Goal: Task Accomplishment & Management: Manage account settings

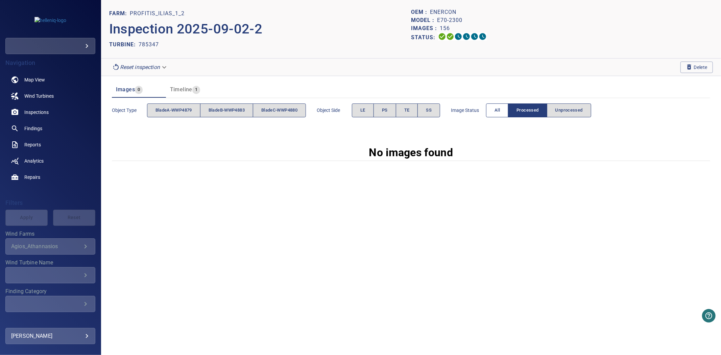
click at [500, 106] on span "All" at bounding box center [496, 110] width 5 height 8
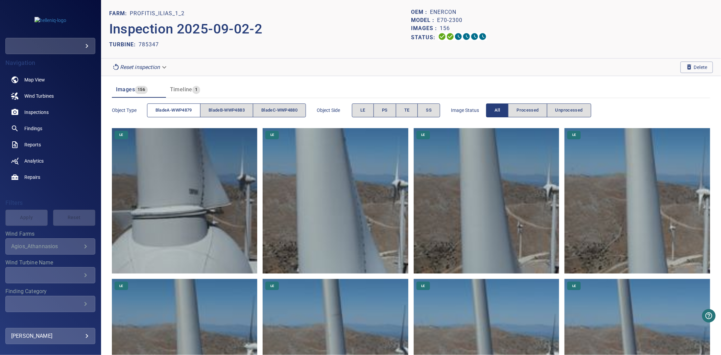
click at [171, 115] on button "bladeA-WWP4879" at bounding box center [173, 110] width 53 height 14
click at [171, 113] on span "bladeA-WWP4879" at bounding box center [173, 110] width 36 height 8
click at [211, 108] on span "bladeB-WWP4883" at bounding box center [227, 110] width 36 height 8
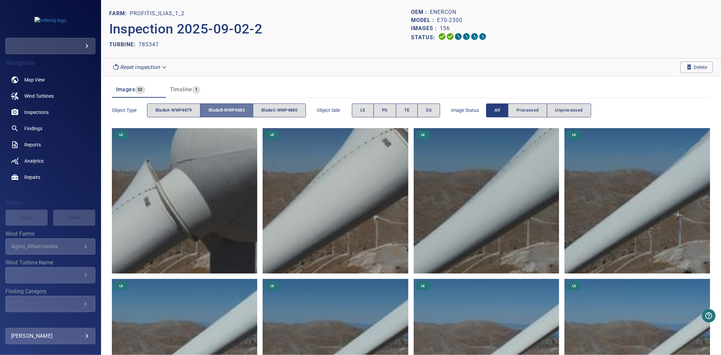
click at [211, 108] on span "bladeB-WWP4883" at bounding box center [227, 110] width 36 height 8
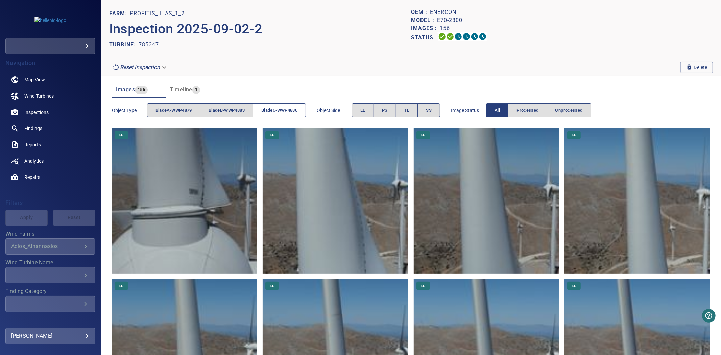
click at [285, 110] on span "bladeC-WWP4880" at bounding box center [279, 110] width 36 height 8
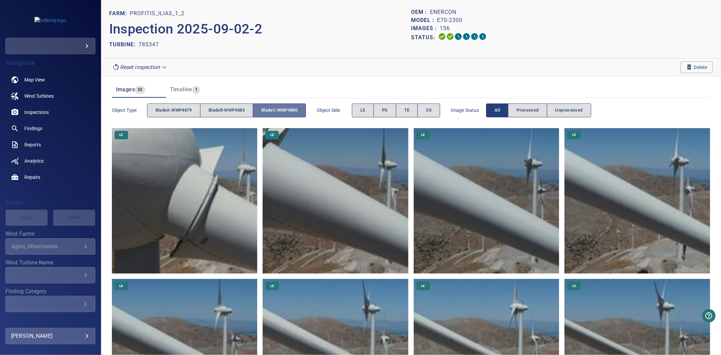
click at [285, 110] on span "bladeC-WWP4880" at bounding box center [279, 110] width 36 height 8
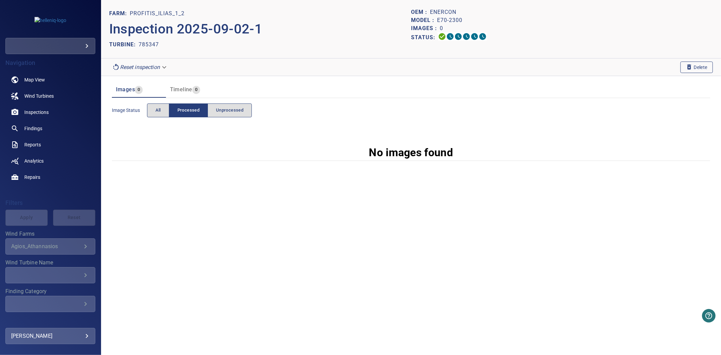
click at [707, 65] on span "Delete" at bounding box center [697, 67] width 22 height 7
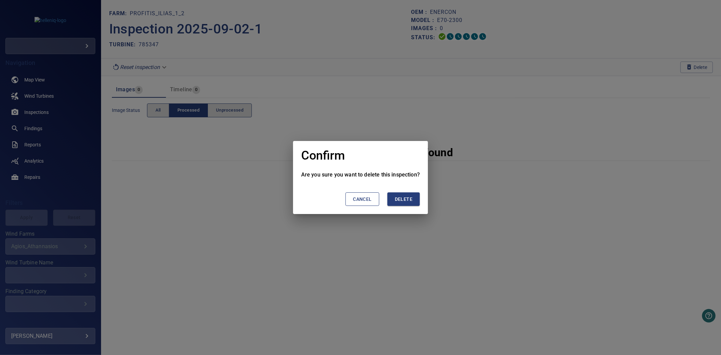
click at [399, 205] on button "Delete" at bounding box center [403, 199] width 32 height 14
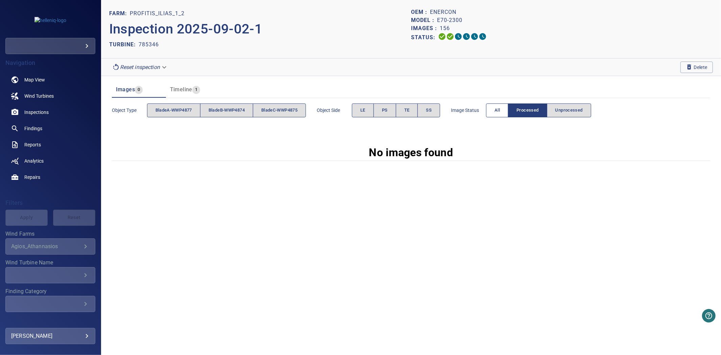
click at [500, 111] on span "All" at bounding box center [496, 110] width 5 height 8
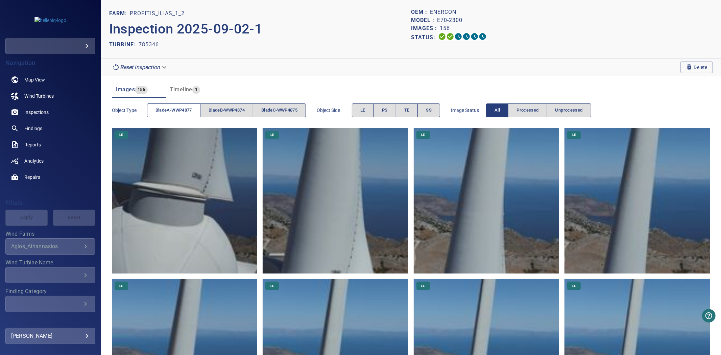
click at [160, 112] on span "bladeA-WWP4877" at bounding box center [173, 110] width 36 height 8
click at [237, 110] on span "bladeB-WWP4874" at bounding box center [227, 110] width 36 height 8
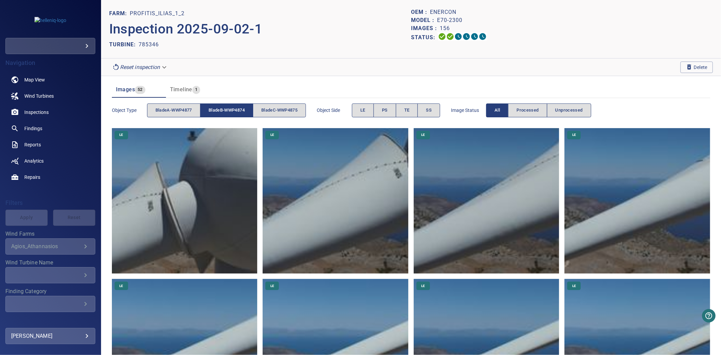
click at [237, 110] on span "bladeB-WWP4874" at bounding box center [227, 110] width 36 height 8
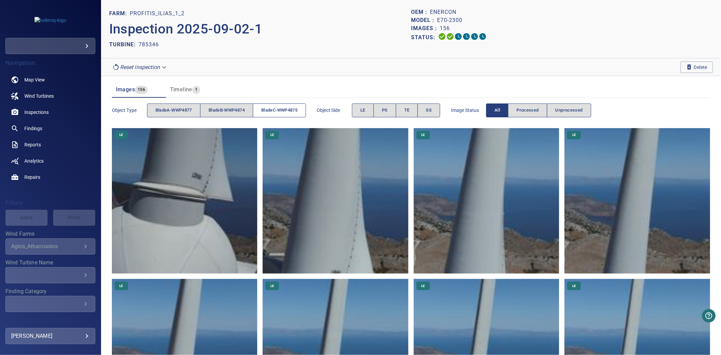
click at [277, 106] on span "bladeC-WWP4875" at bounding box center [279, 110] width 36 height 8
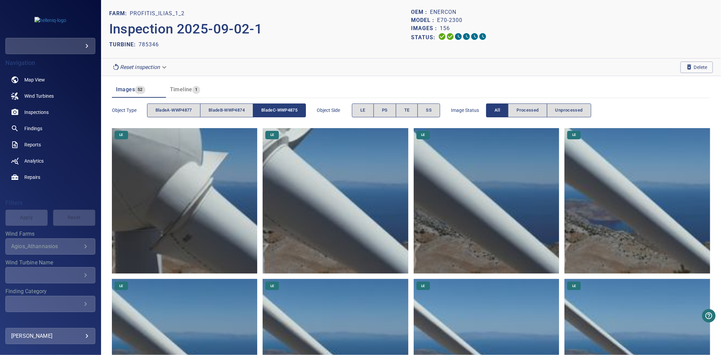
click at [277, 106] on span "bladeC-WWP4875" at bounding box center [279, 110] width 36 height 8
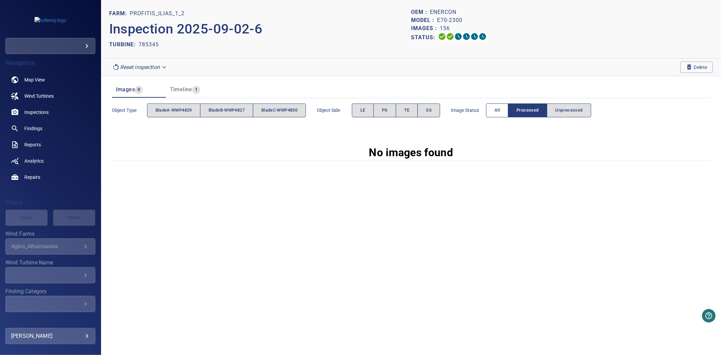
click at [500, 112] on span "All" at bounding box center [496, 110] width 5 height 8
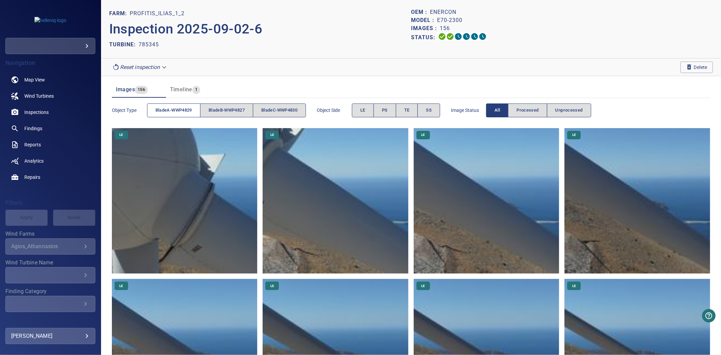
click at [159, 105] on button "bladeA-WWP4829" at bounding box center [173, 110] width 53 height 14
click at [160, 106] on button "bladeA-WWP4829" at bounding box center [173, 110] width 53 height 14
click at [225, 109] on span "bladeB-WWP4827" at bounding box center [227, 110] width 36 height 8
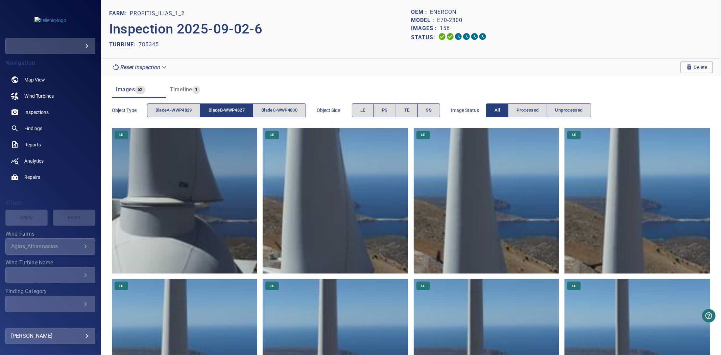
click at [225, 109] on span "bladeB-WWP4827" at bounding box center [227, 110] width 36 height 8
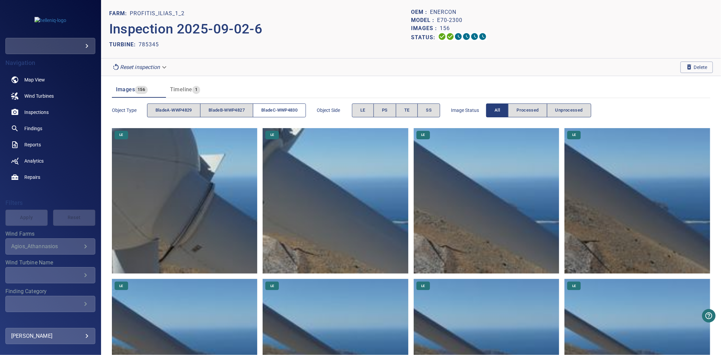
click at [277, 110] on span "bladeC-WWP4830" at bounding box center [279, 110] width 36 height 8
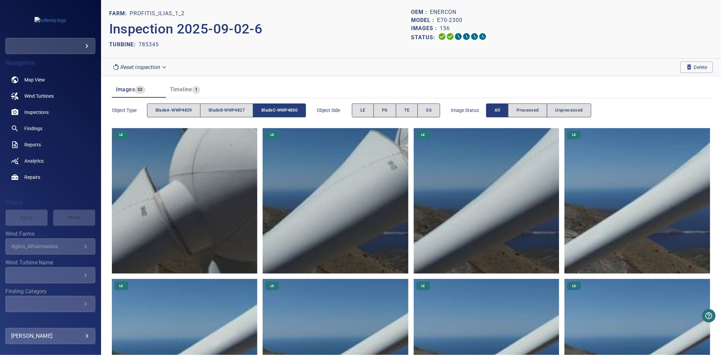
click at [277, 111] on span "bladeC-WWP4830" at bounding box center [279, 110] width 36 height 8
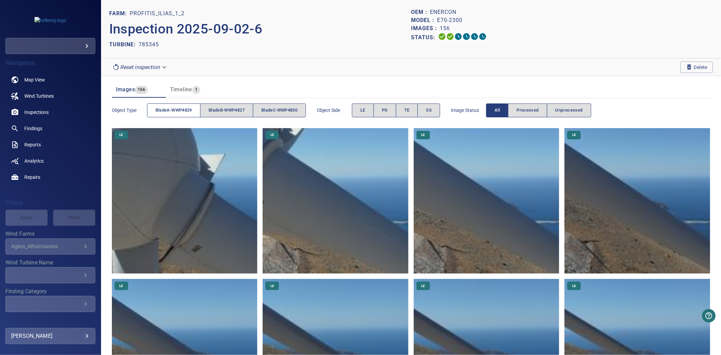
click at [178, 111] on span "bladeA-WWP4829" at bounding box center [173, 110] width 36 height 8
click at [218, 109] on span "bladeB-WWP4827" at bounding box center [227, 110] width 36 height 8
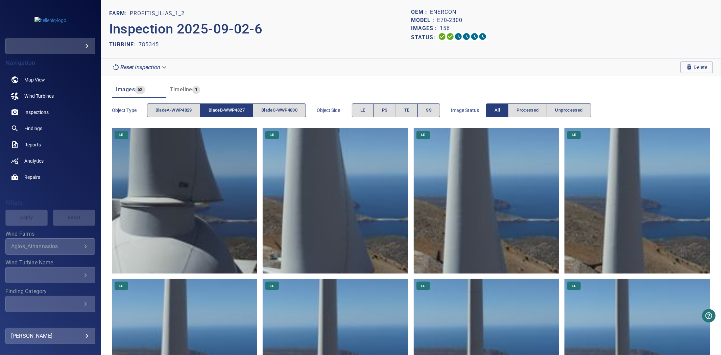
click at [218, 109] on span "bladeB-WWP4827" at bounding box center [227, 110] width 36 height 8
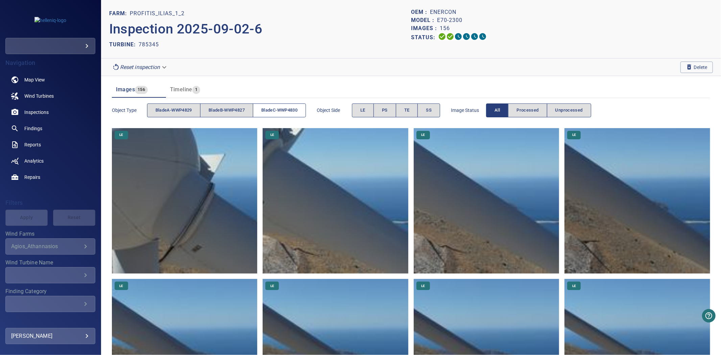
click at [267, 114] on span "bladeC-WWP4830" at bounding box center [279, 110] width 36 height 8
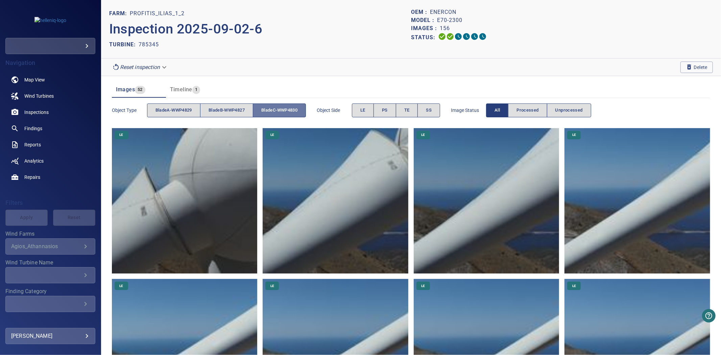
click at [267, 114] on span "bladeC-WWP4830" at bounding box center [279, 110] width 36 height 8
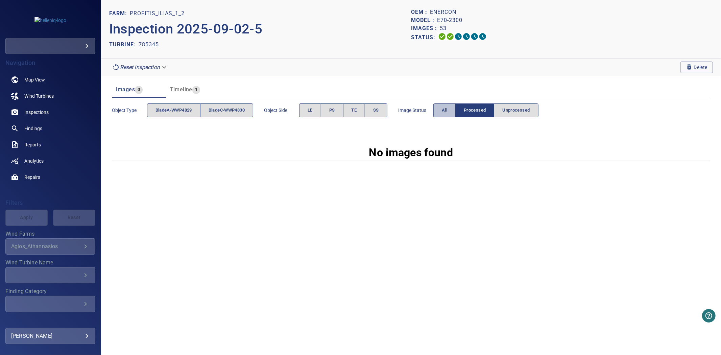
click at [440, 109] on button "All" at bounding box center [444, 110] width 22 height 14
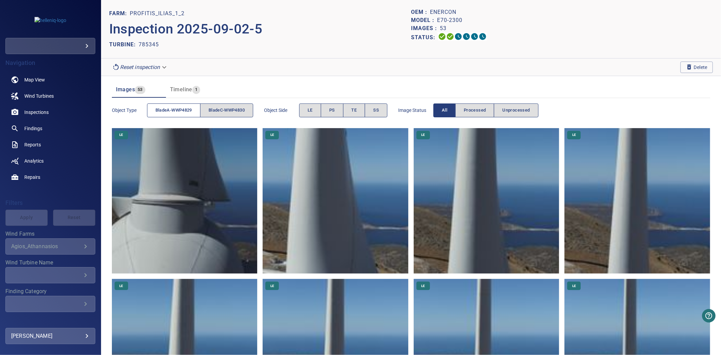
click at [180, 114] on button "bladeA-WWP4829" at bounding box center [173, 110] width 53 height 14
click at [229, 111] on span "bladeC-WWP4830" at bounding box center [227, 110] width 36 height 8
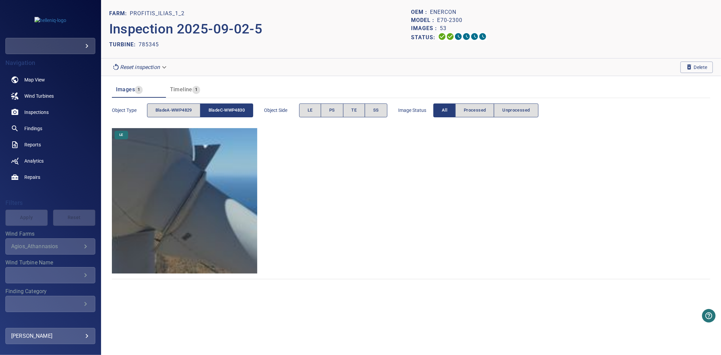
click at [229, 111] on span "bladeC-WWP4830" at bounding box center [227, 110] width 36 height 8
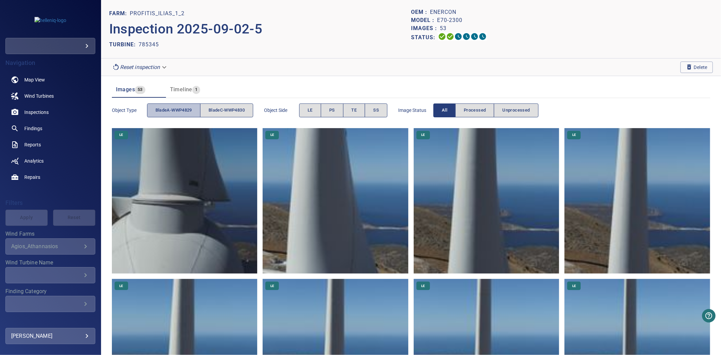
click at [190, 109] on span "bladeA-WWP4829" at bounding box center [173, 110] width 36 height 8
click at [222, 108] on span "bladeC-WWP4830" at bounding box center [227, 110] width 36 height 8
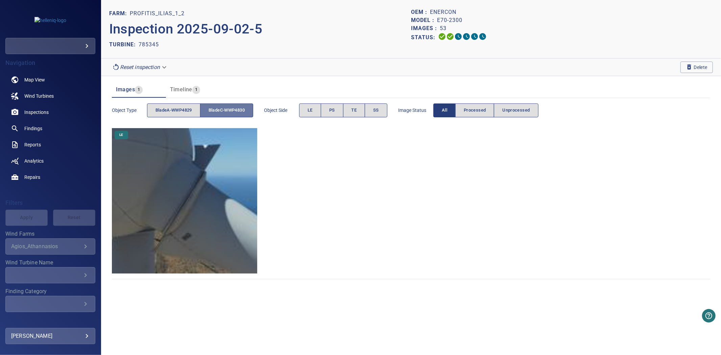
click at [222, 108] on span "bladeC-WWP4830" at bounding box center [227, 110] width 36 height 8
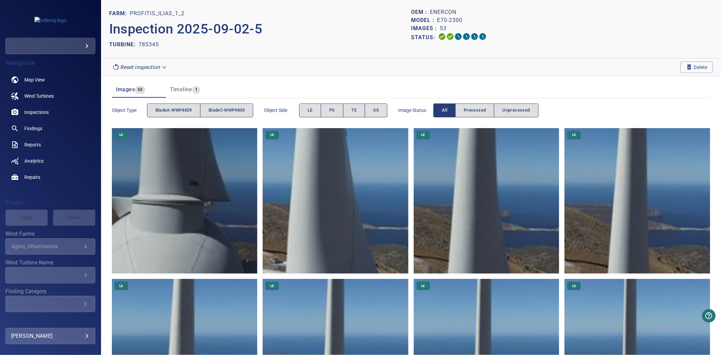
click at [669, 71] on section "Reset inspection Delete" at bounding box center [411, 67] width 620 height 18
click at [680, 69] on button "Delete" at bounding box center [696, 67] width 32 height 11
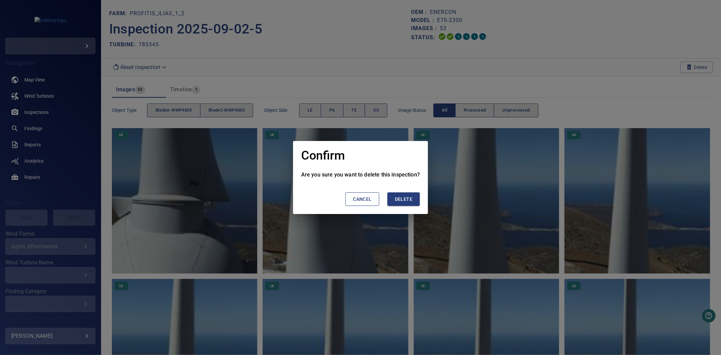
click at [412, 195] on button "Delete" at bounding box center [403, 199] width 32 height 14
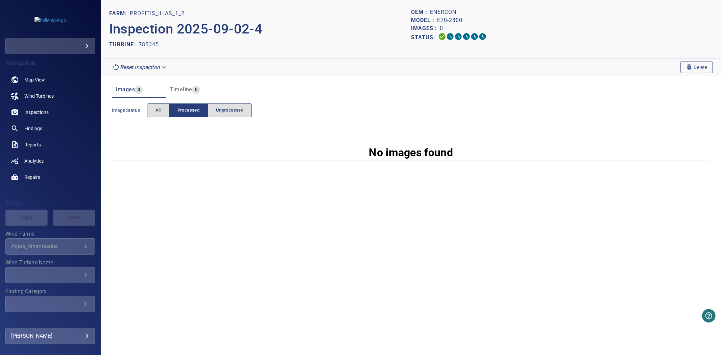
click at [689, 64] on icon "button" at bounding box center [689, 66] width 4 height 5
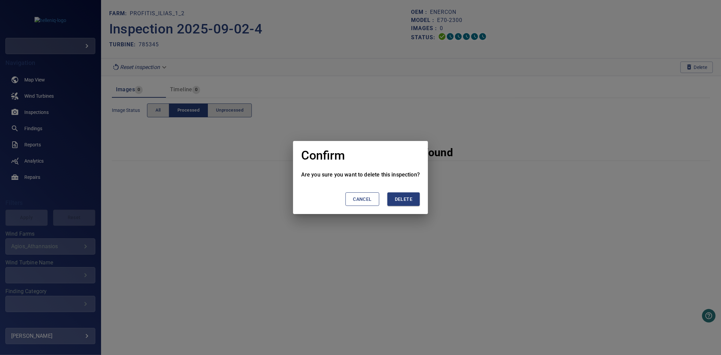
click at [396, 201] on span "Delete" at bounding box center [404, 199] width 18 height 8
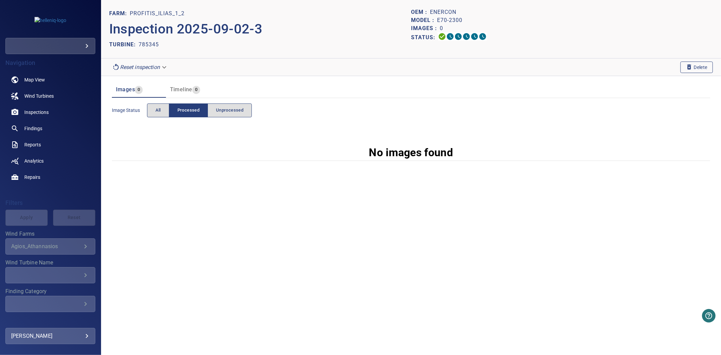
click at [684, 71] on button "Delete" at bounding box center [696, 67] width 32 height 11
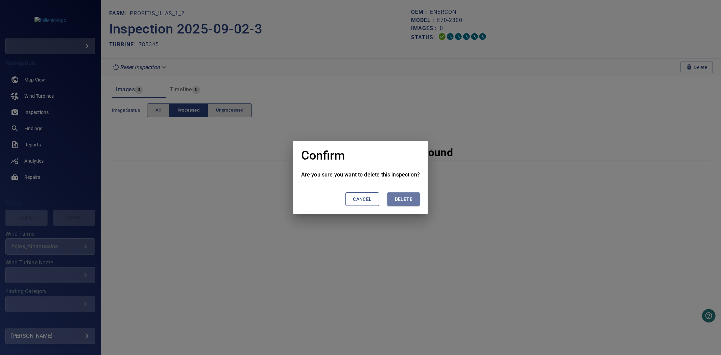
click at [392, 203] on button "Delete" at bounding box center [403, 199] width 32 height 14
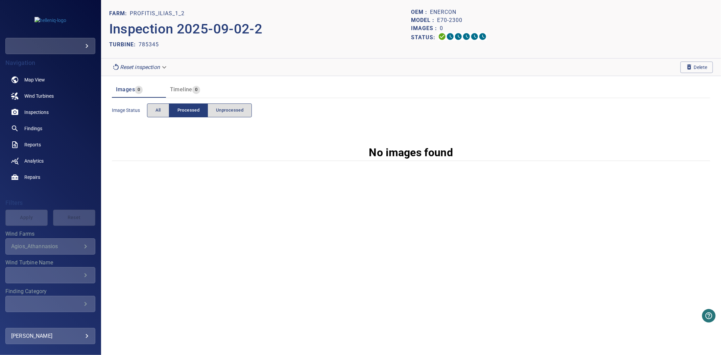
click at [692, 60] on section "Reset inspection Delete" at bounding box center [411, 67] width 620 height 18
click at [687, 70] on span "button" at bounding box center [689, 67] width 7 height 7
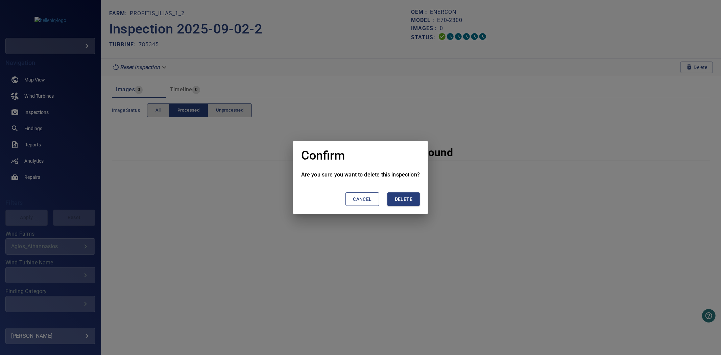
click at [408, 198] on span "Delete" at bounding box center [404, 199] width 18 height 8
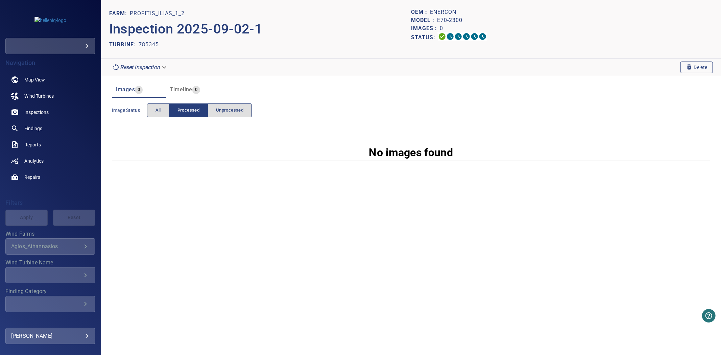
click at [688, 68] on icon "button" at bounding box center [689, 66] width 4 height 5
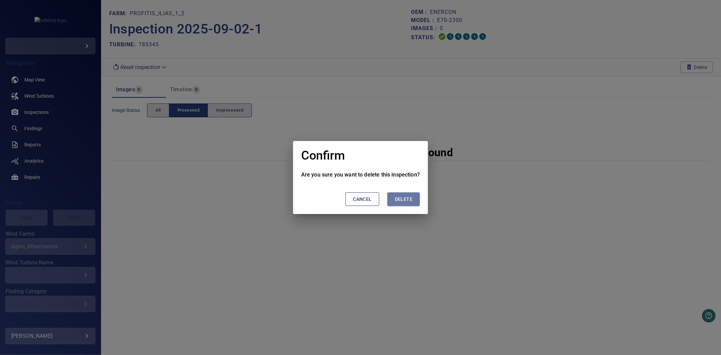
click at [400, 201] on span "Delete" at bounding box center [404, 199] width 18 height 8
